Goal: Transaction & Acquisition: Purchase product/service

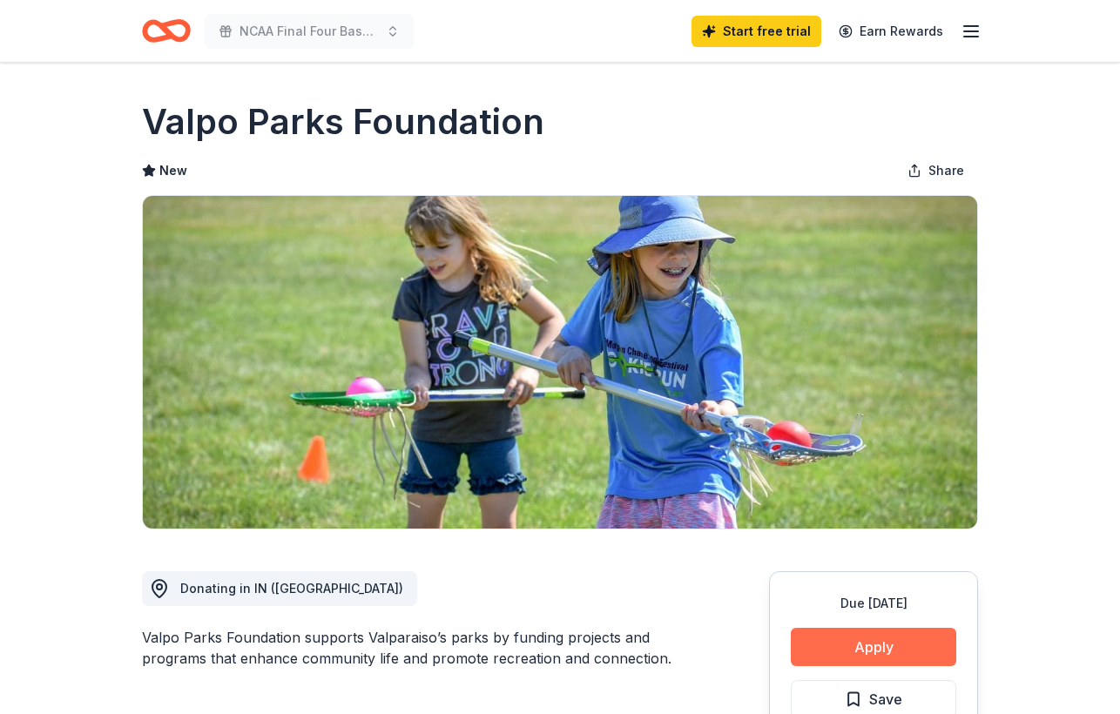
click at [874, 642] on button "Apply" at bounding box center [873, 647] width 165 height 38
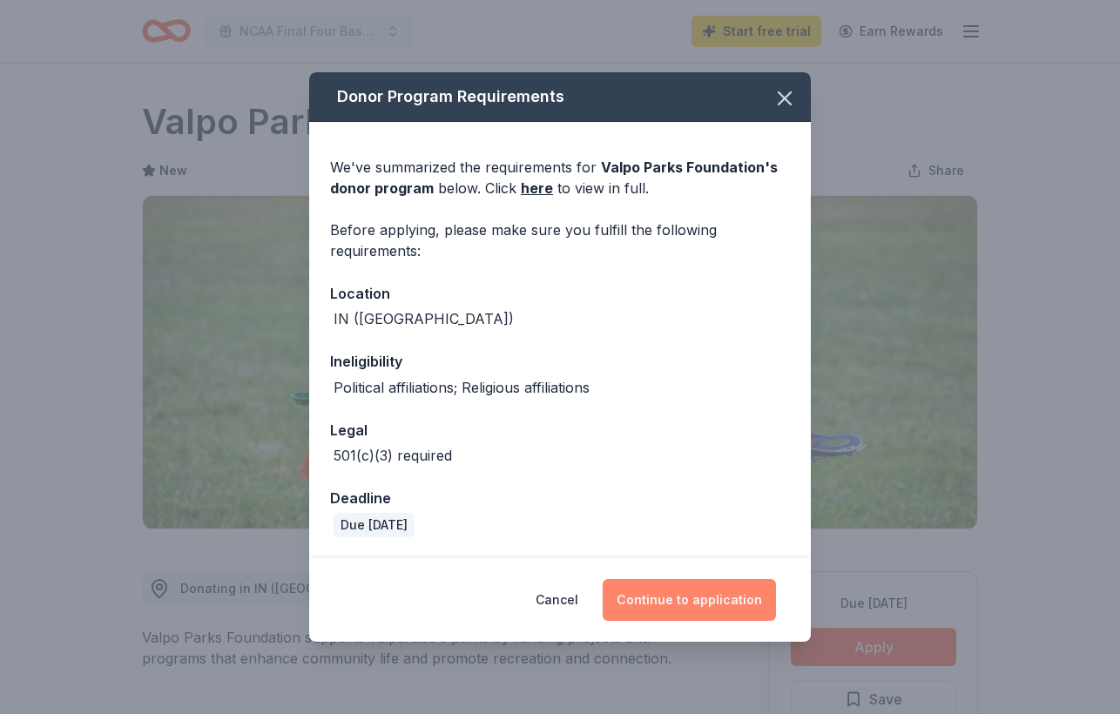
click at [697, 583] on button "Continue to application" at bounding box center [689, 600] width 173 height 42
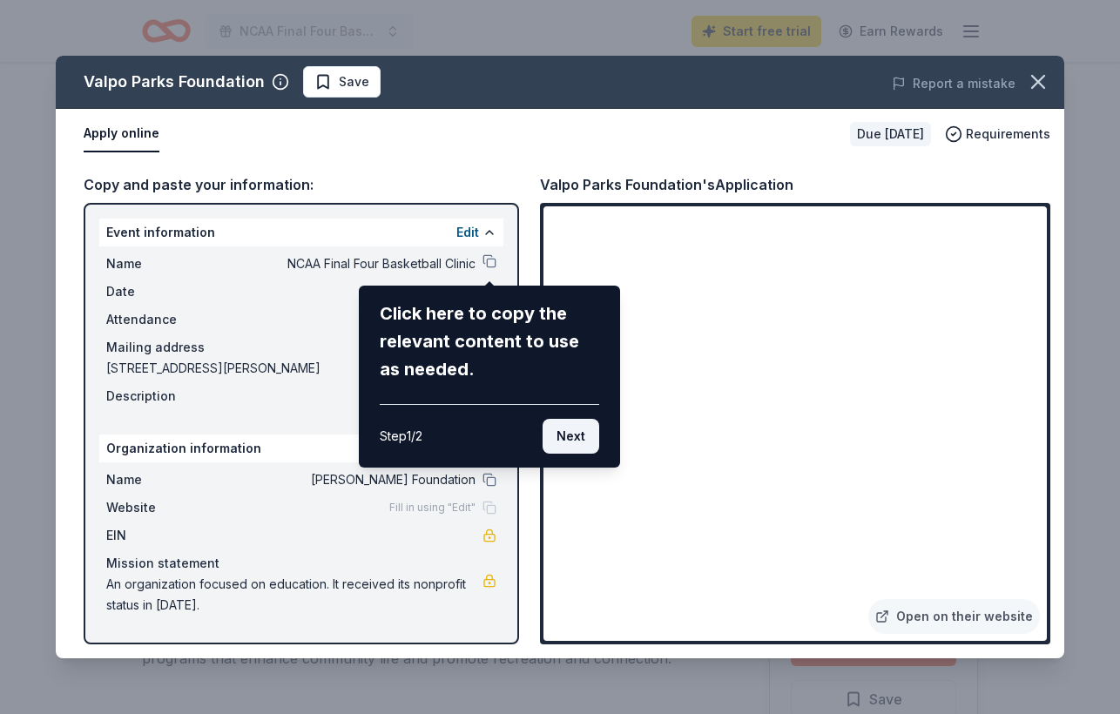
click at [594, 440] on button "Next" at bounding box center [571, 436] width 57 height 35
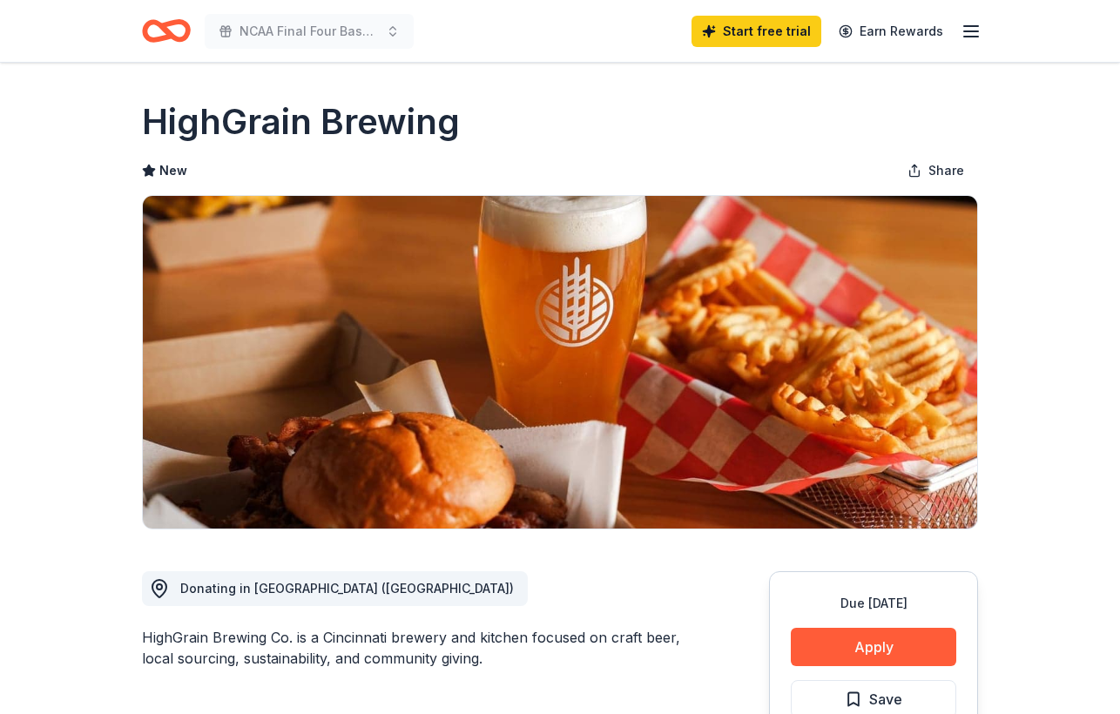
click at [961, 32] on icon "button" at bounding box center [971, 31] width 21 height 21
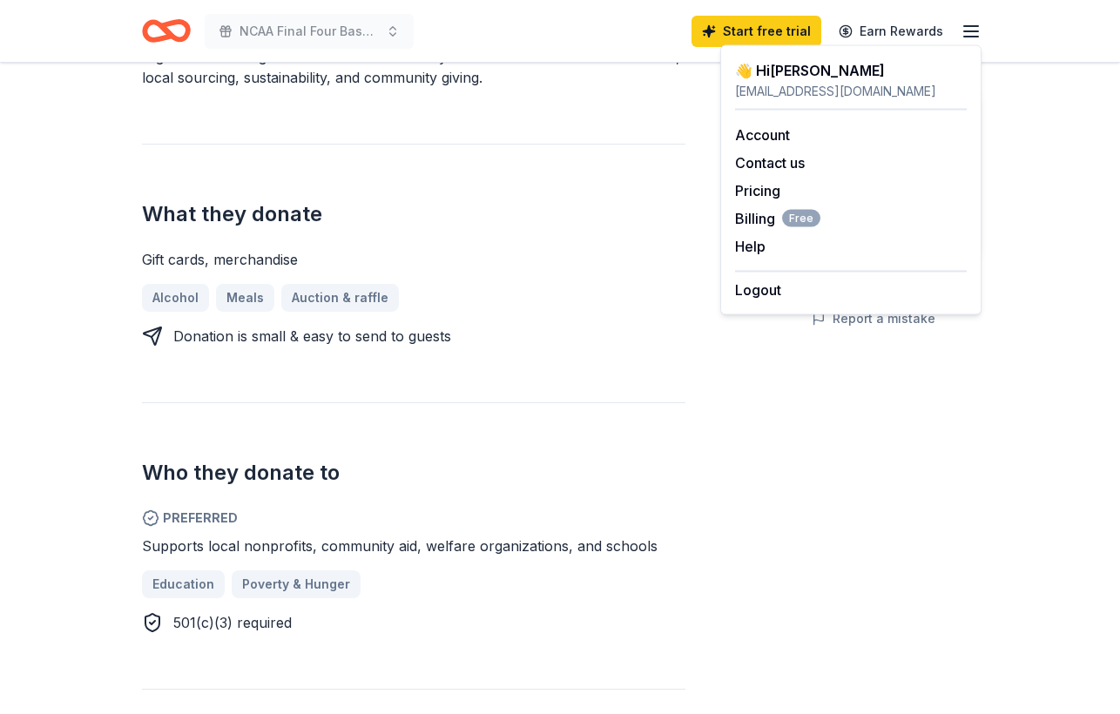
scroll to position [534, 0]
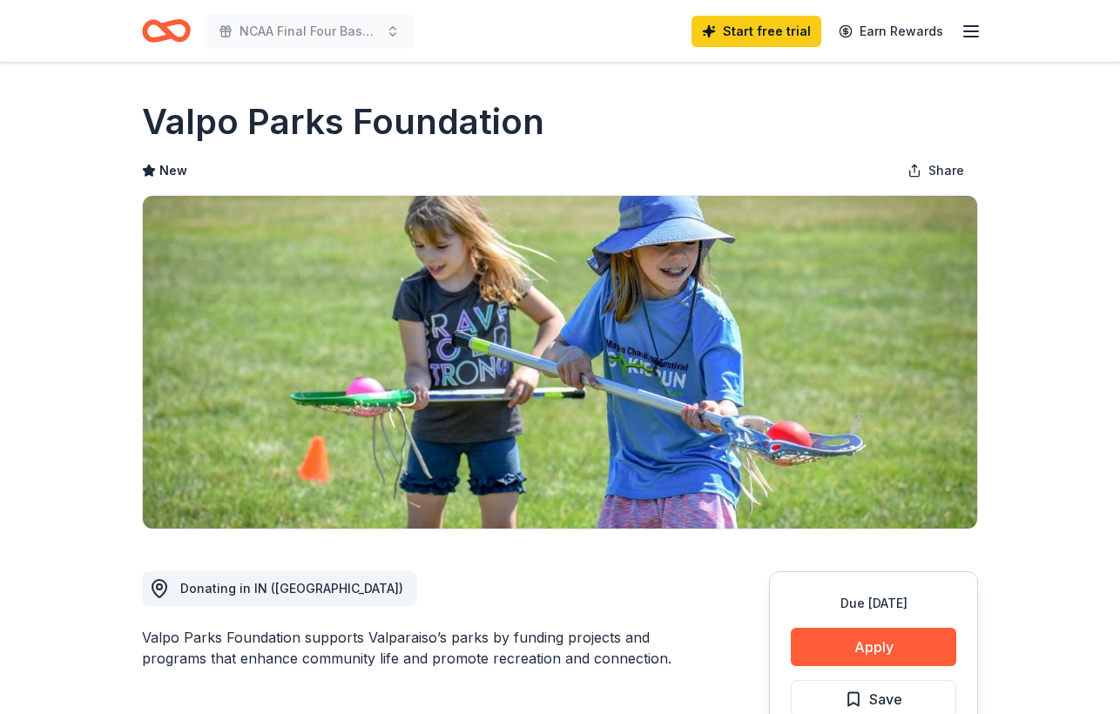
click at [964, 39] on icon "button" at bounding box center [971, 31] width 21 height 21
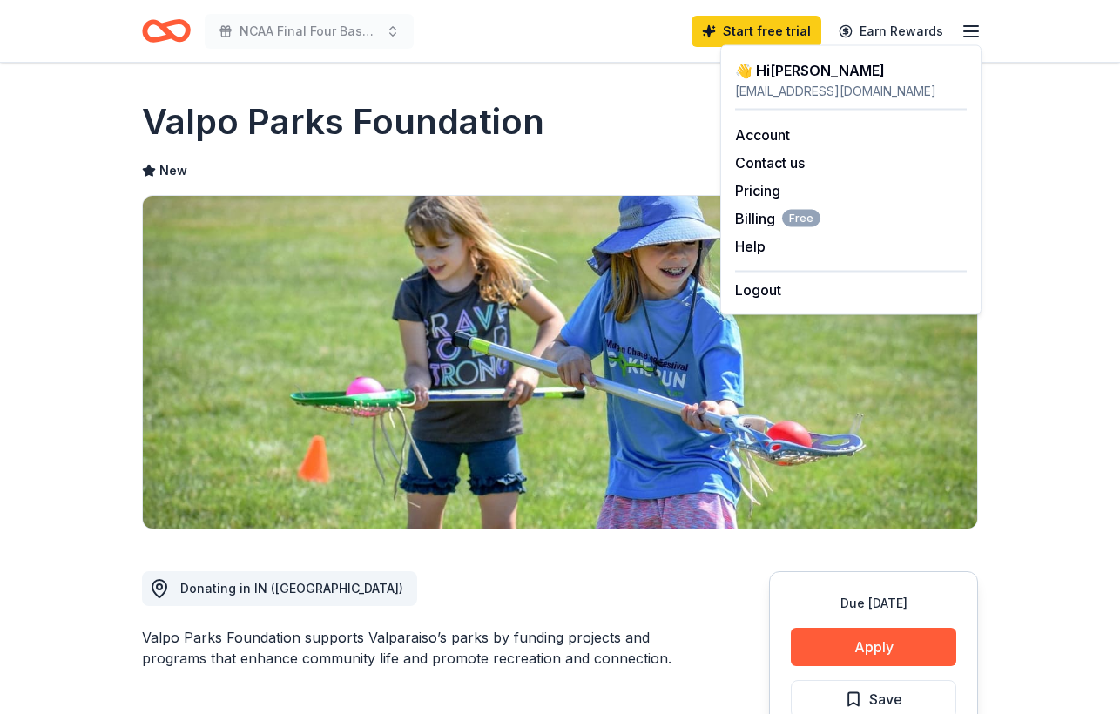
click at [229, 35] on span at bounding box center [226, 31] width 14 height 14
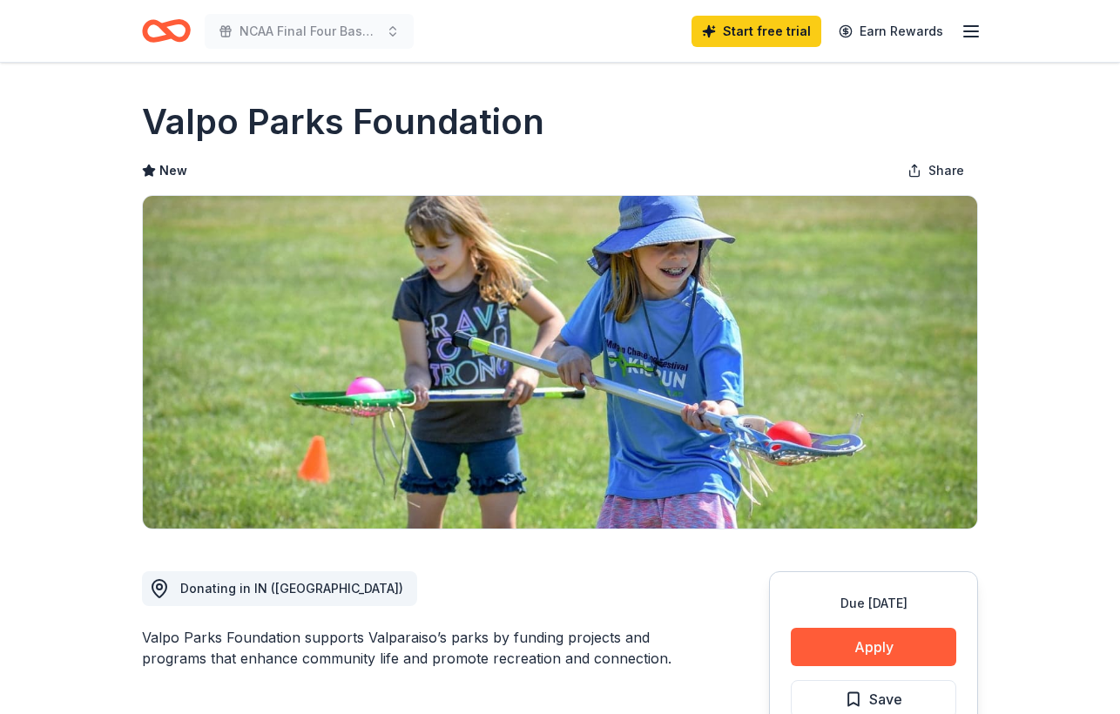
click at [164, 30] on icon "Home" at bounding box center [174, 30] width 27 height 17
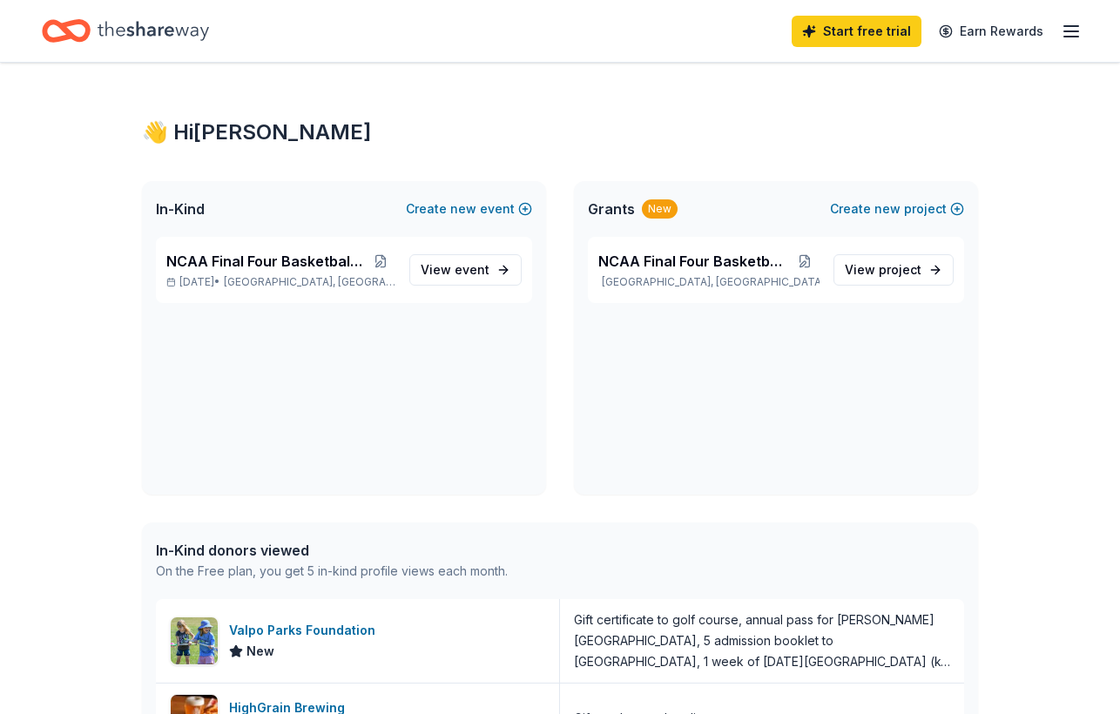
click at [164, 30] on icon "Home" at bounding box center [153, 31] width 111 height 36
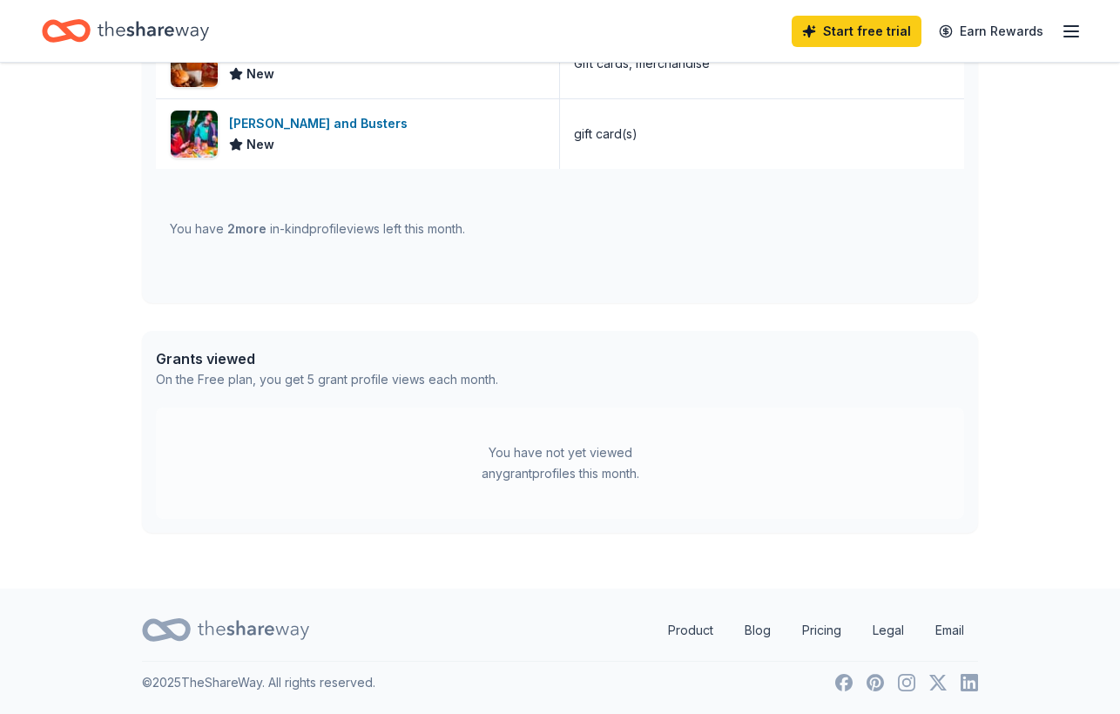
scroll to position [654, 0]
click at [408, 224] on div "You have 2 more in-kind profile views left this month." at bounding box center [317, 229] width 295 height 21
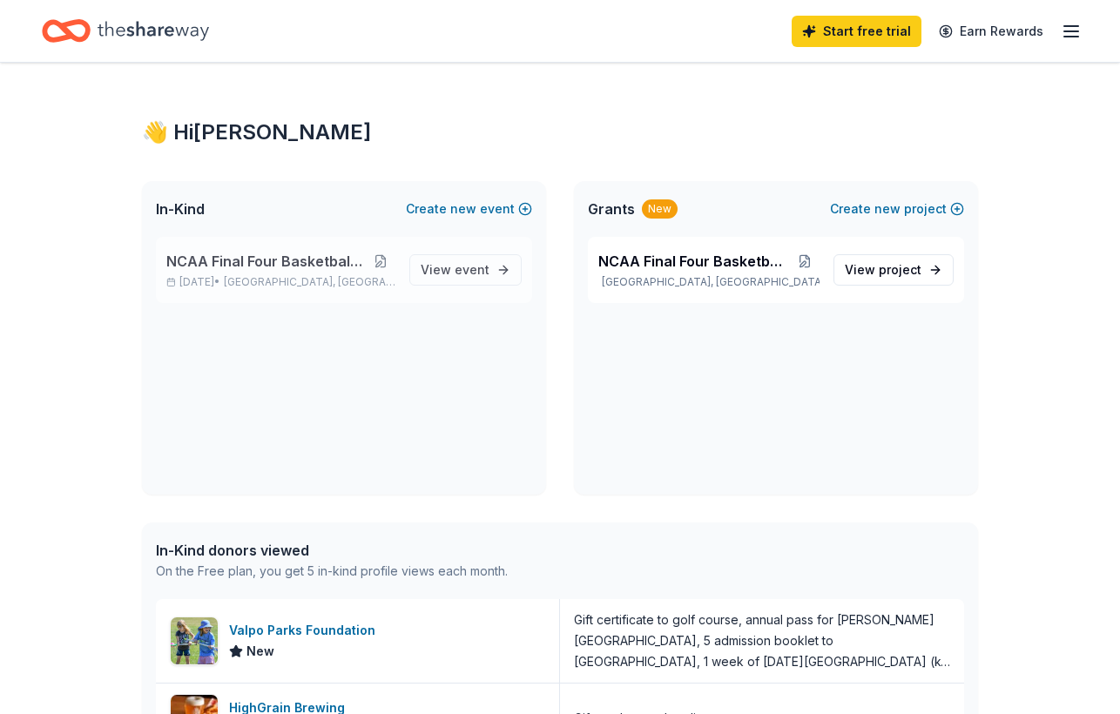
scroll to position [0, 0]
click at [162, 30] on icon "Home" at bounding box center [153, 31] width 111 height 36
